Goal: Transaction & Acquisition: Purchase product/service

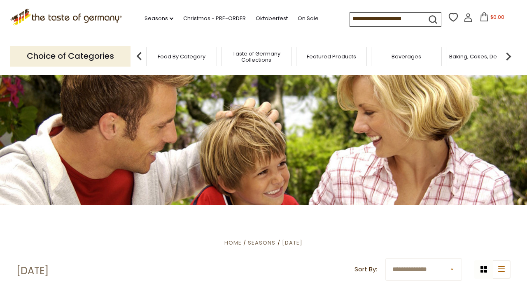
click at [402, 56] on span "Beverages" at bounding box center [407, 57] width 30 height 6
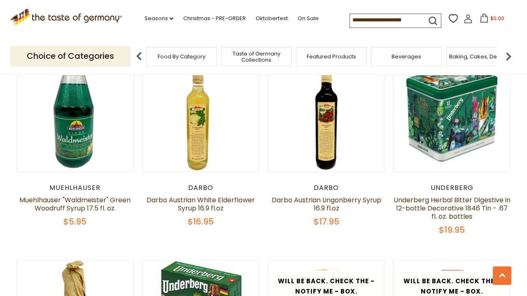
scroll to position [1035, 0]
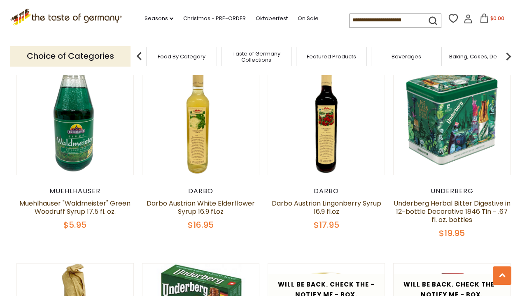
click at [175, 54] on span "Food By Category" at bounding box center [182, 57] width 48 height 6
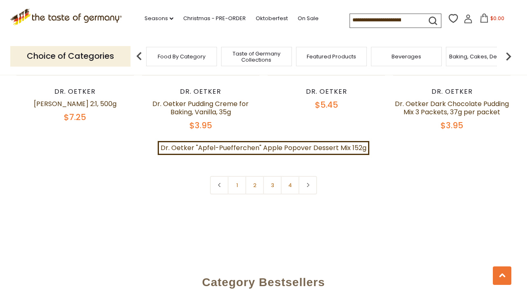
scroll to position [1834, 0]
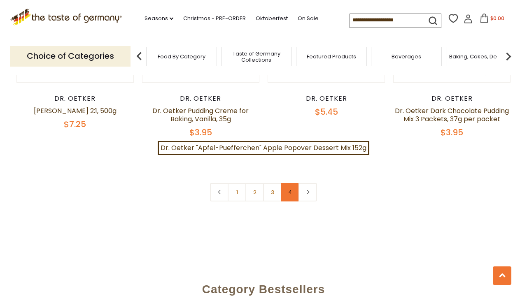
click at [290, 183] on link "4" at bounding box center [290, 192] width 19 height 19
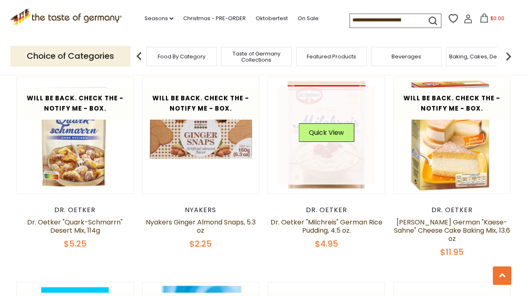
scroll to position [493, 0]
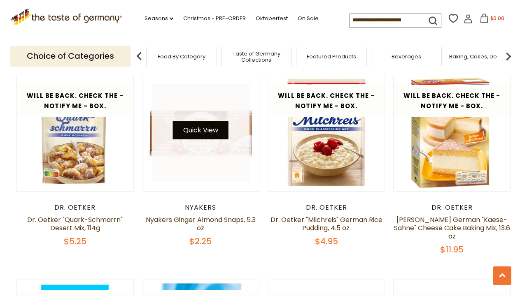
click at [198, 124] on button "Quick View" at bounding box center [201, 130] width 56 height 19
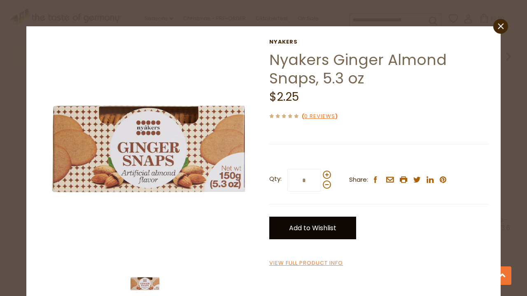
click at [300, 231] on link "Add to Wishlist" at bounding box center [312, 228] width 87 height 23
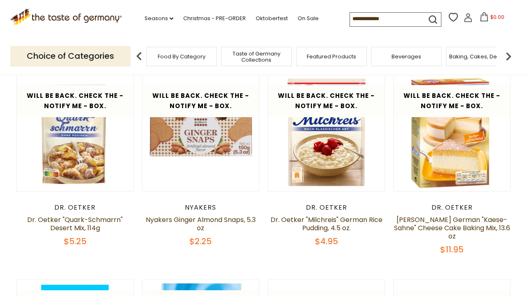
click at [258, 53] on span "Taste of Germany Collections" at bounding box center [257, 57] width 66 height 12
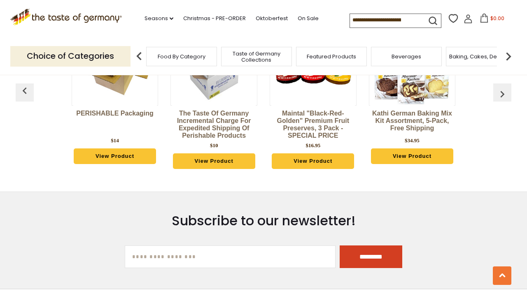
scroll to position [2062, 0]
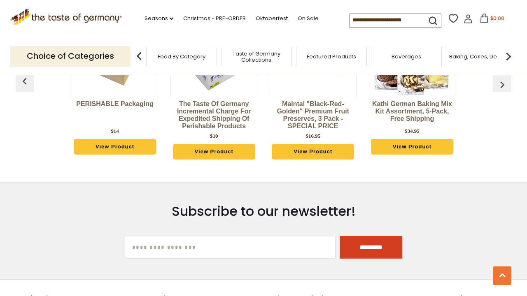
click at [508, 56] on img at bounding box center [508, 56] width 16 height 16
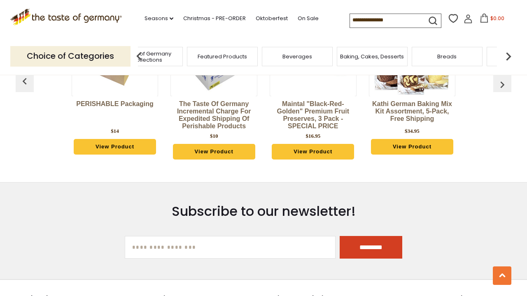
click at [446, 57] on span "Breads" at bounding box center [446, 57] width 19 height 6
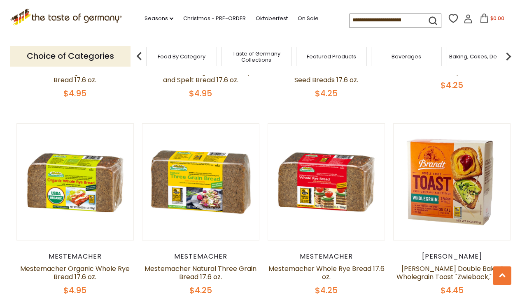
scroll to position [1565, 0]
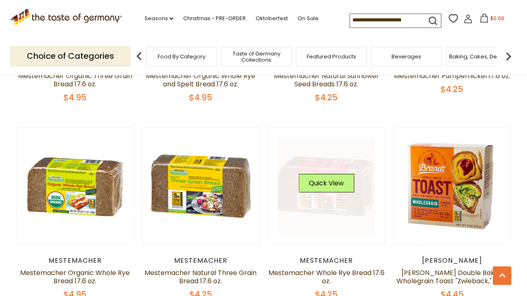
click at [321, 194] on div "Quick View" at bounding box center [327, 186] width 56 height 25
click at [320, 180] on button "Quick View" at bounding box center [327, 183] width 56 height 19
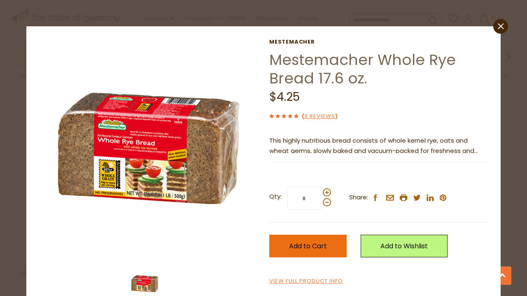
click at [294, 245] on span "Add to Cart" at bounding box center [308, 246] width 38 height 9
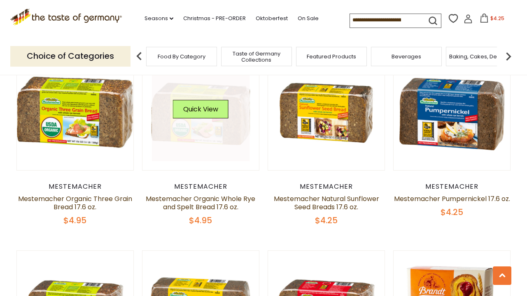
scroll to position [1443, 0]
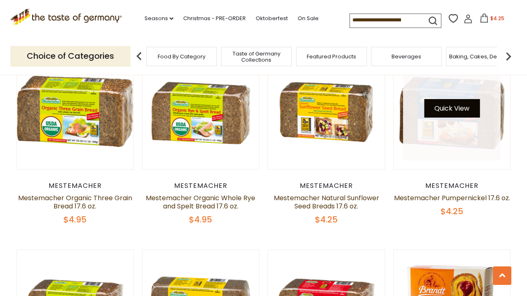
click at [450, 107] on button "Quick View" at bounding box center [452, 108] width 56 height 19
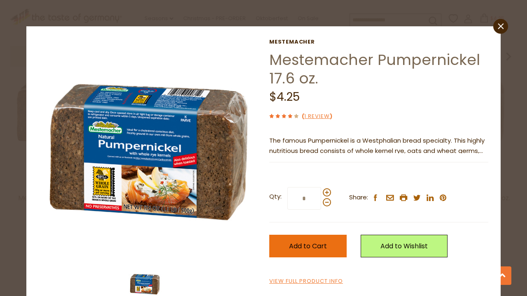
click at [292, 242] on span "Add to Cart" at bounding box center [308, 246] width 38 height 9
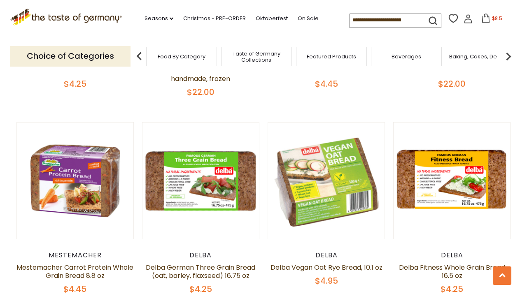
scroll to position [958, 0]
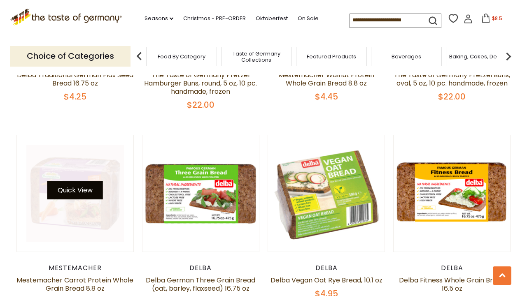
click at [75, 189] on button "Quick View" at bounding box center [75, 190] width 56 height 19
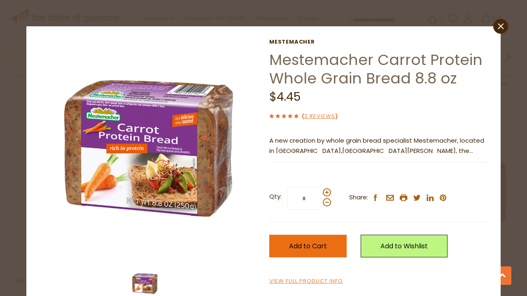
click at [288, 245] on button "Add to Cart" at bounding box center [307, 246] width 77 height 23
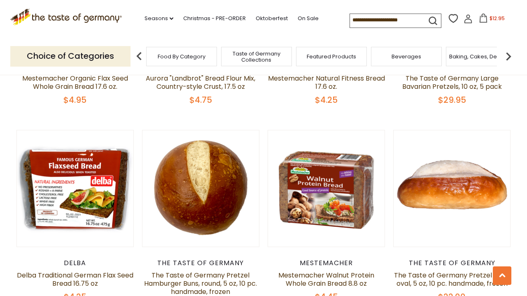
scroll to position [756, 0]
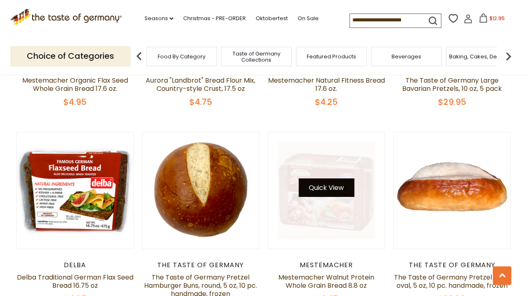
click at [319, 187] on button "Quick View" at bounding box center [327, 188] width 56 height 19
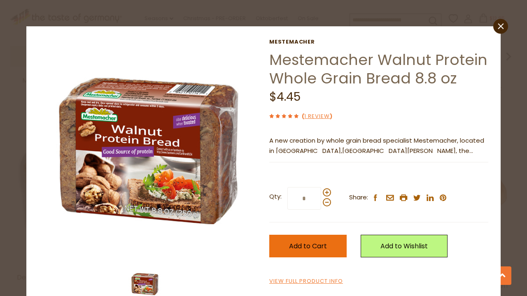
click at [286, 245] on button "Add to Cart" at bounding box center [307, 246] width 77 height 23
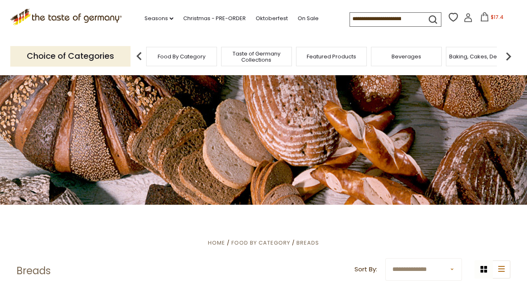
scroll to position [0, 0]
click at [509, 56] on img at bounding box center [508, 56] width 16 height 16
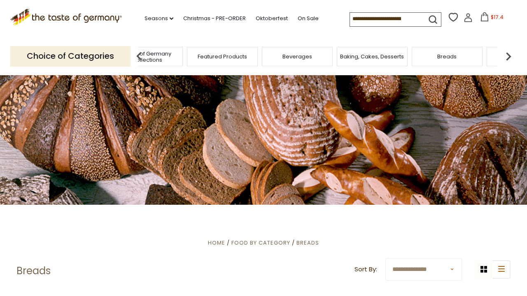
click at [372, 59] on div "Baking, Cakes, Desserts" at bounding box center [372, 56] width 71 height 19
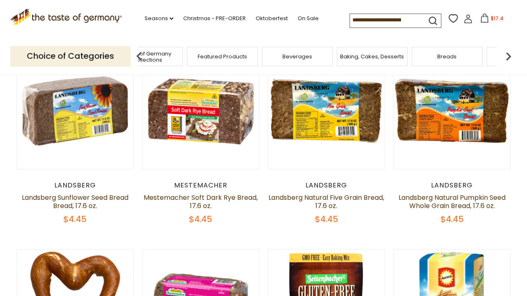
scroll to position [247, 0]
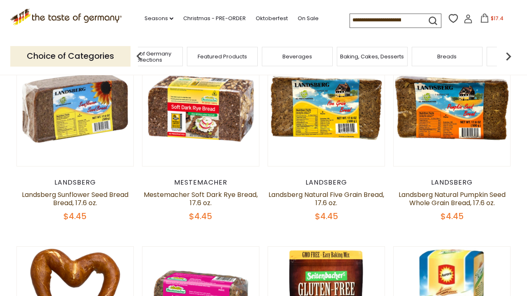
click at [511, 54] on img at bounding box center [508, 56] width 16 height 16
click at [508, 54] on img at bounding box center [508, 56] width 16 height 16
click at [509, 54] on img at bounding box center [508, 56] width 16 height 16
click at [509, 55] on img at bounding box center [508, 56] width 16 height 16
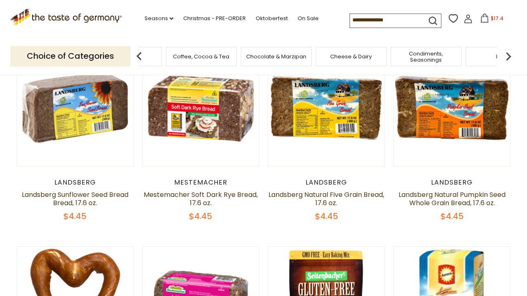
click at [508, 54] on img at bounding box center [508, 56] width 16 height 16
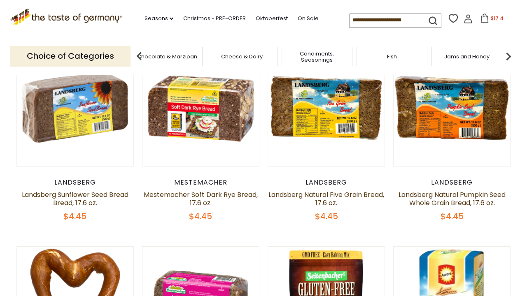
click at [508, 54] on img at bounding box center [508, 56] width 16 height 16
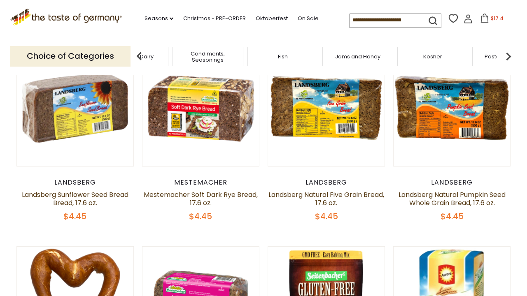
click at [508, 54] on img at bounding box center [508, 56] width 16 height 16
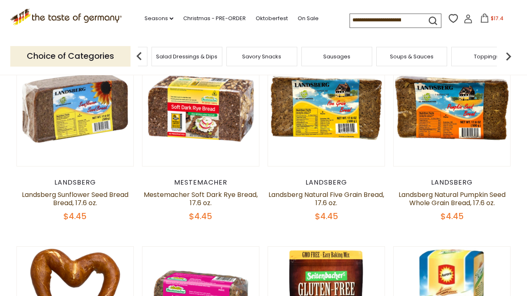
click at [508, 54] on img at bounding box center [508, 56] width 16 height 16
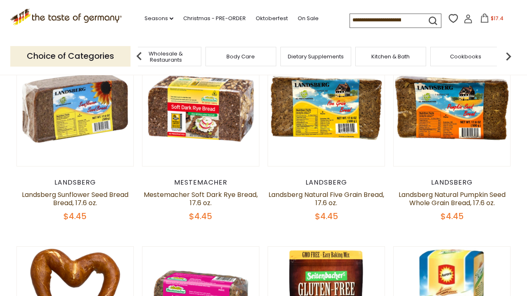
click at [508, 54] on img at bounding box center [508, 56] width 16 height 16
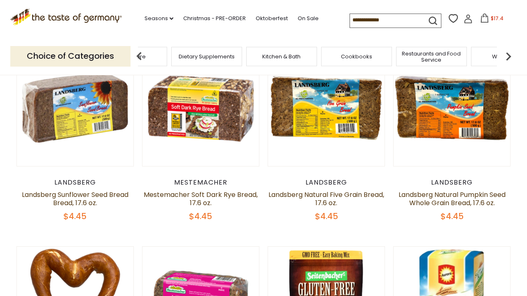
click at [508, 54] on img at bounding box center [508, 56] width 16 height 16
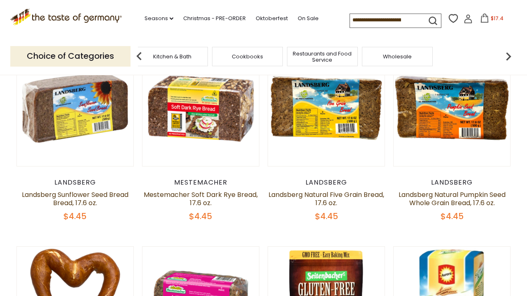
click at [508, 54] on img at bounding box center [508, 56] width 16 height 16
click at [139, 53] on img at bounding box center [139, 56] width 16 height 16
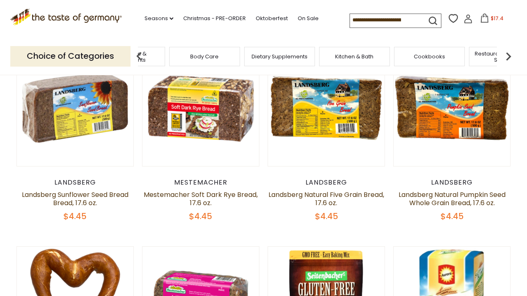
click at [204, 54] on span "Body Care" at bounding box center [204, 57] width 28 height 6
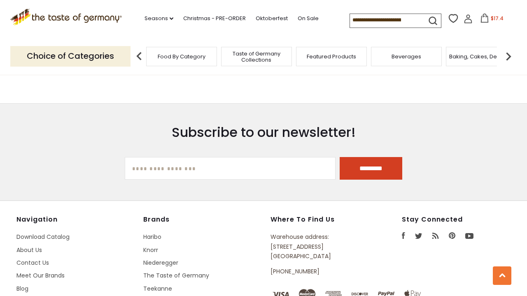
scroll to position [1938, 0]
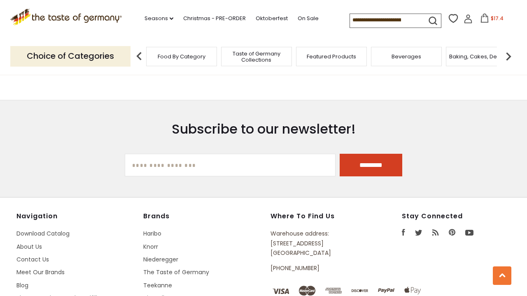
click at [507, 54] on img at bounding box center [508, 56] width 16 height 16
